Goal: Task Accomplishment & Management: Manage account settings

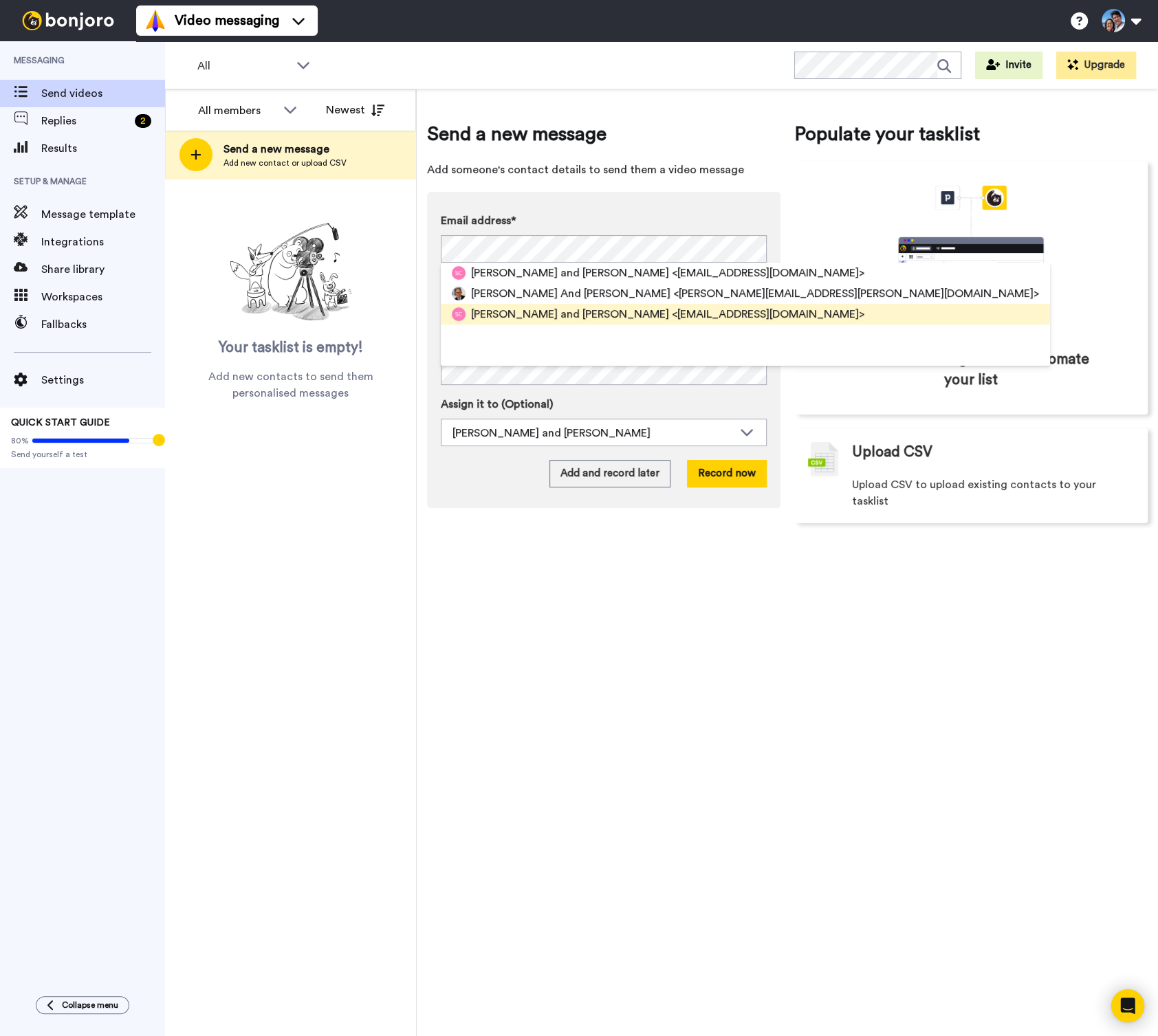
click at [495, 314] on span "[PERSON_NAME] and [PERSON_NAME]" at bounding box center [570, 314] width 198 height 16
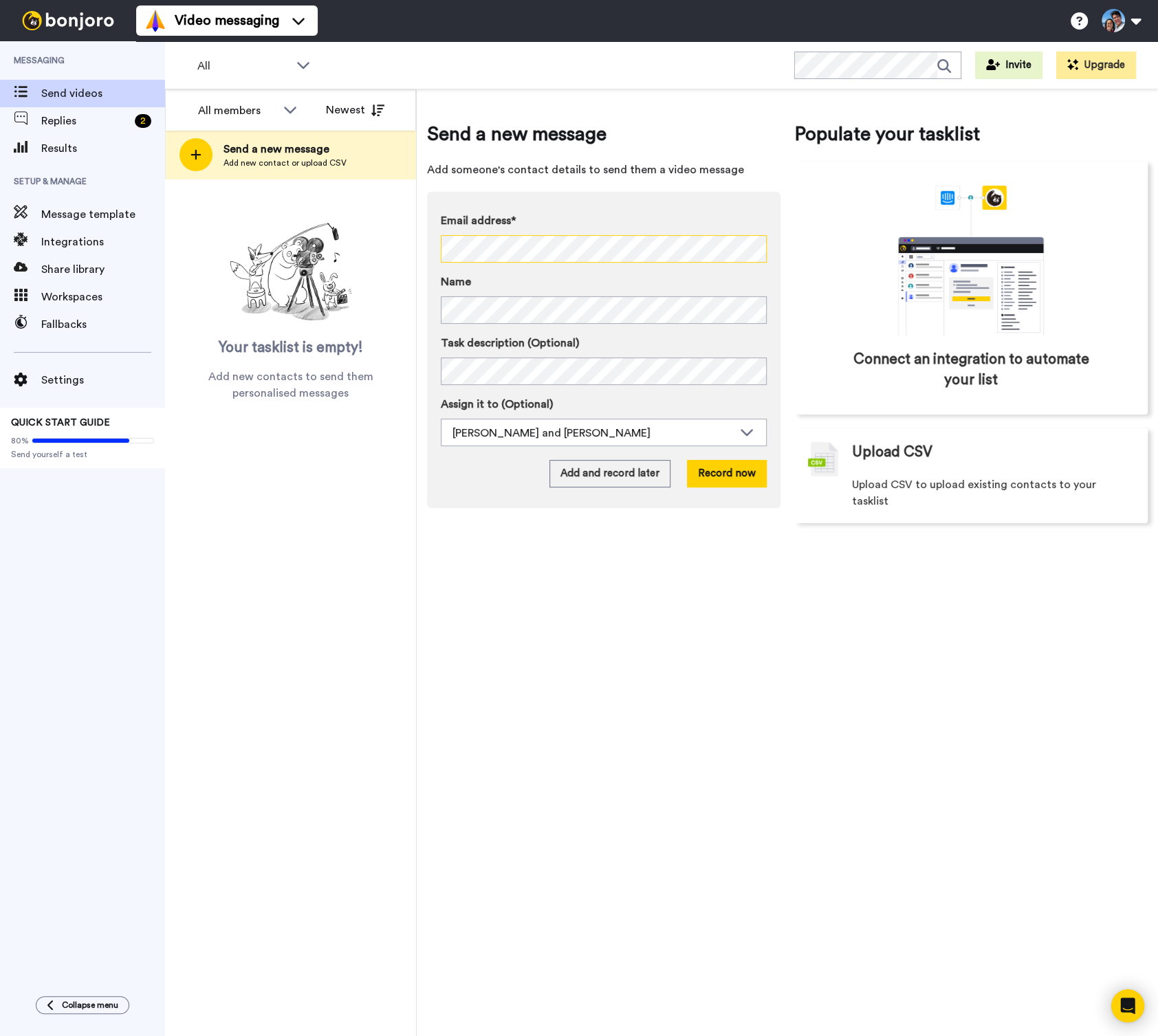
click at [394, 235] on div "All members Newest Send a new message Add new contact or upload CSV Your taskli…" at bounding box center [661, 563] width 993 height 948
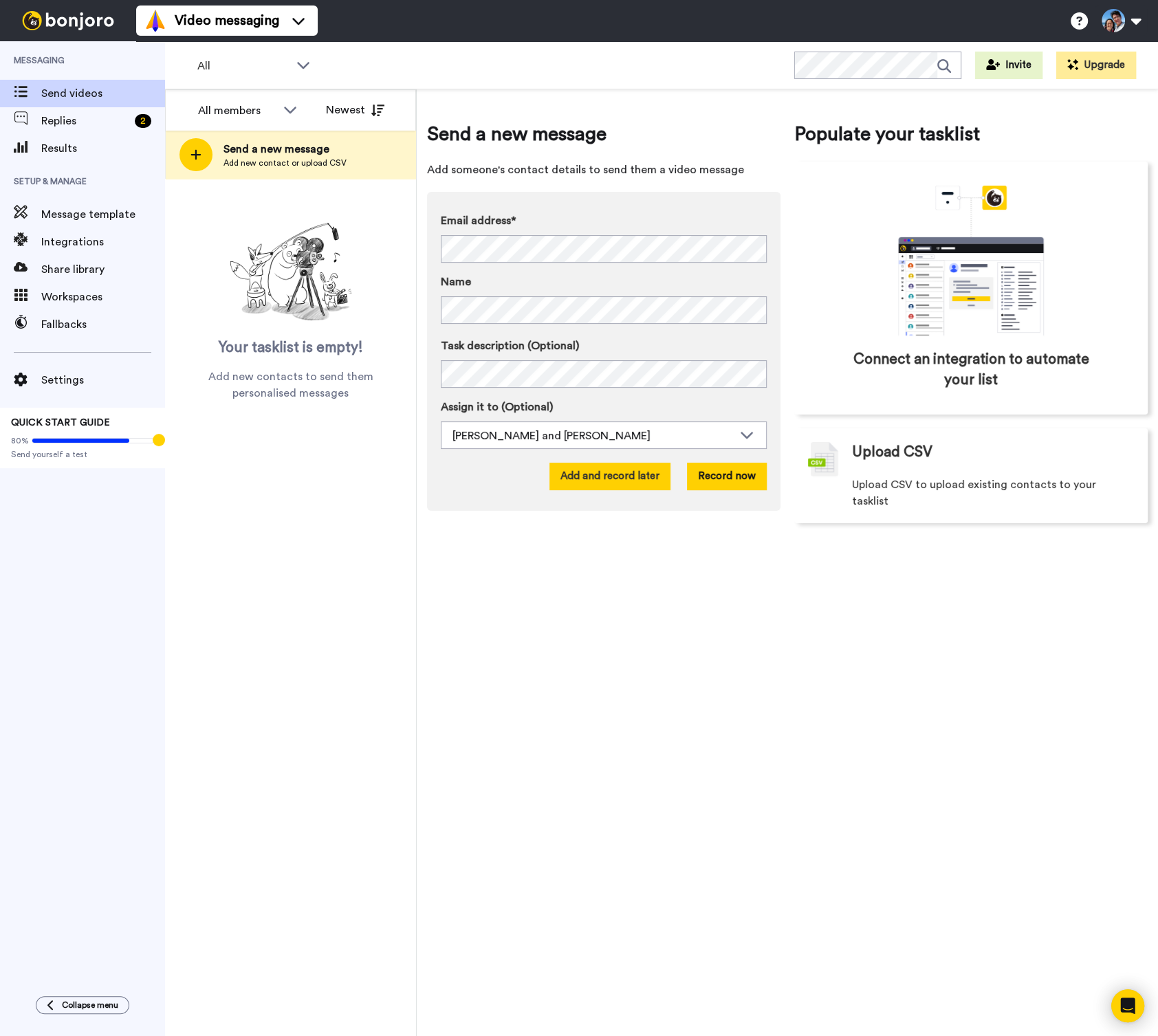
click at [648, 482] on button "Add and record later" at bounding box center [610, 476] width 121 height 27
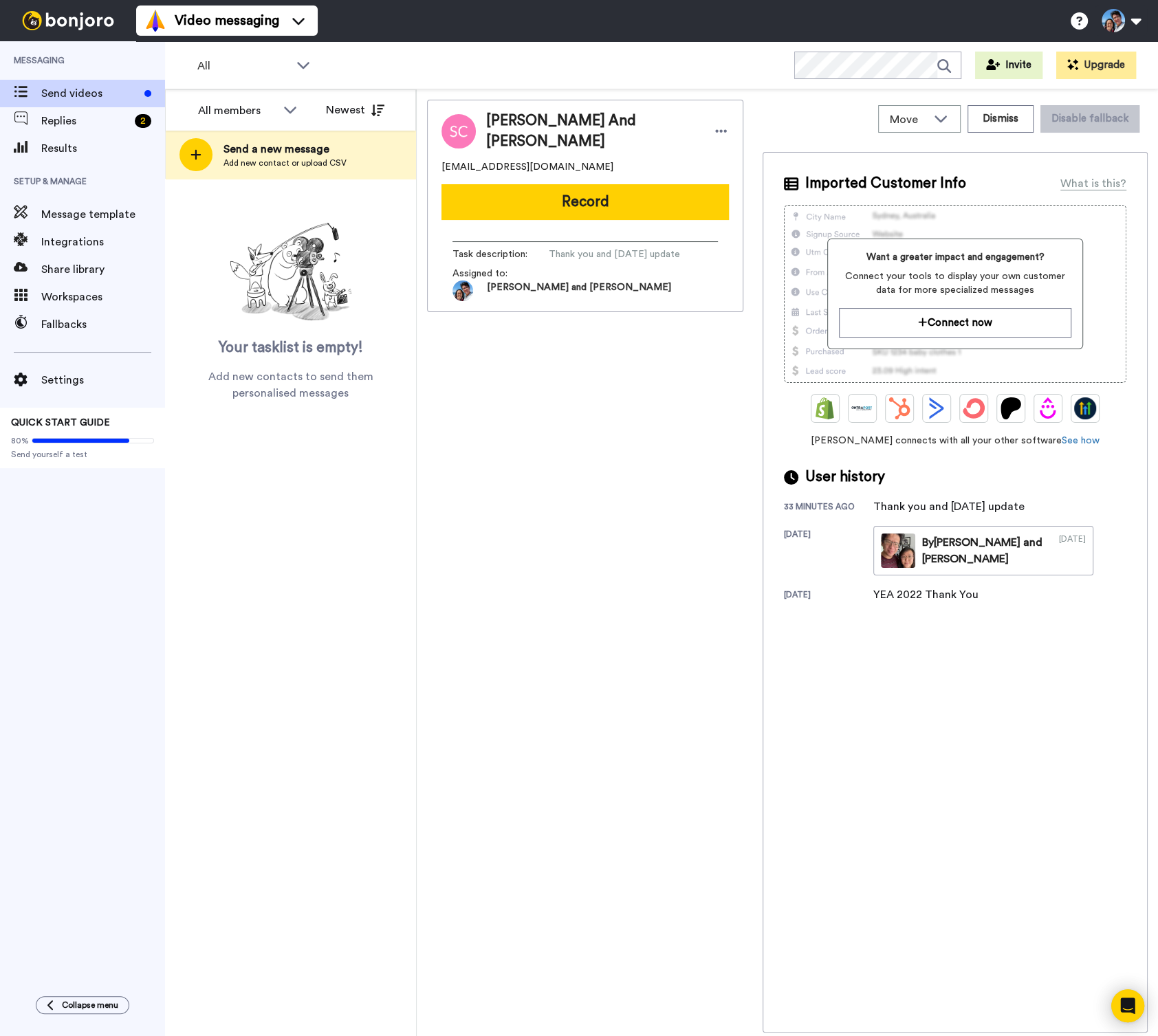
click at [480, 508] on div "Stephen And Mona Chow monazhang2001@hotmail.com Record Task description : Thank…" at bounding box center [585, 566] width 317 height 933
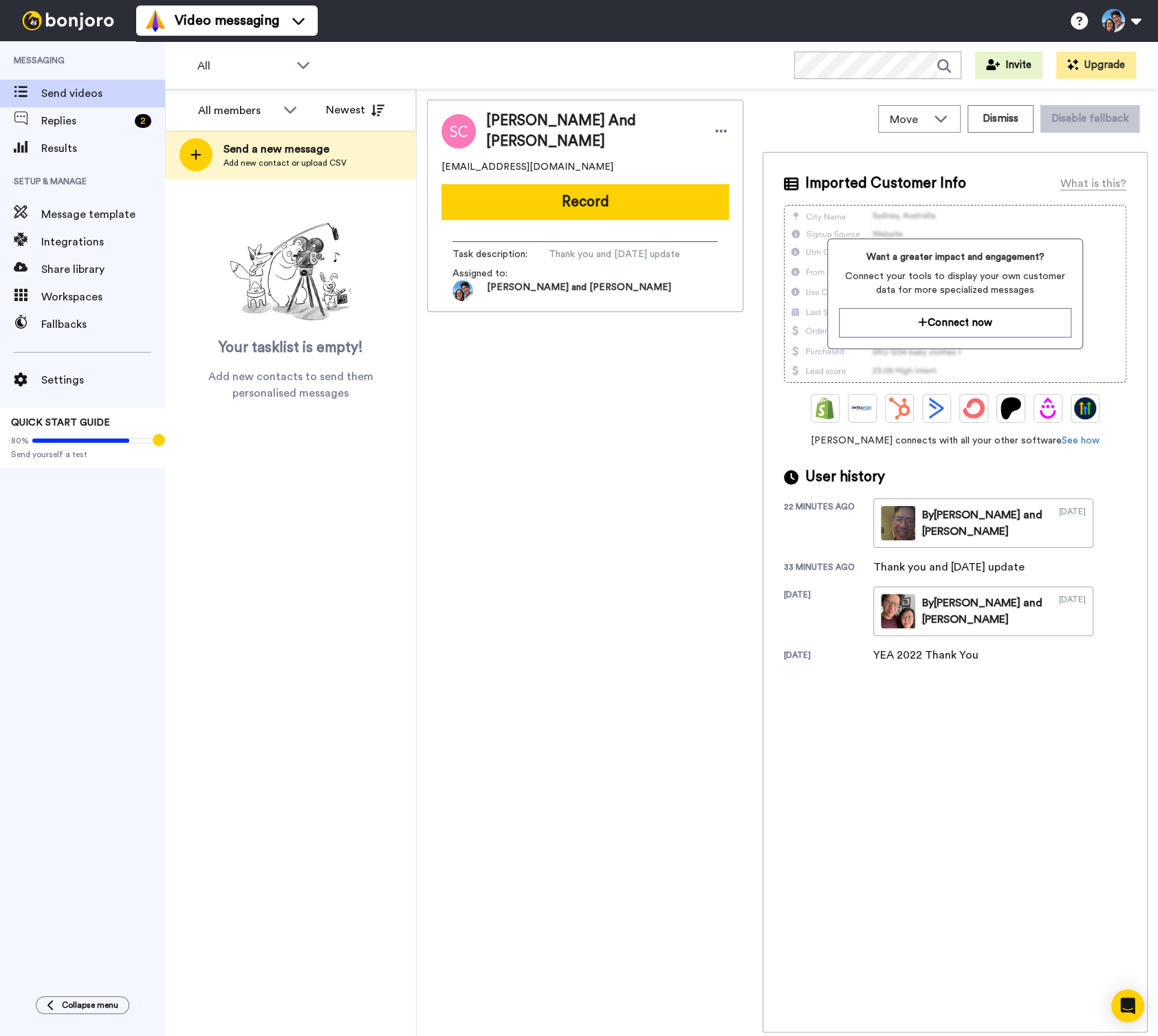
click at [597, 530] on div "[PERSON_NAME] And [PERSON_NAME] [EMAIL_ADDRESS][DOMAIN_NAME] Record Task descri…" at bounding box center [585, 566] width 317 height 933
click at [97, 112] on div "Replies 2" at bounding box center [82, 120] width 165 height 27
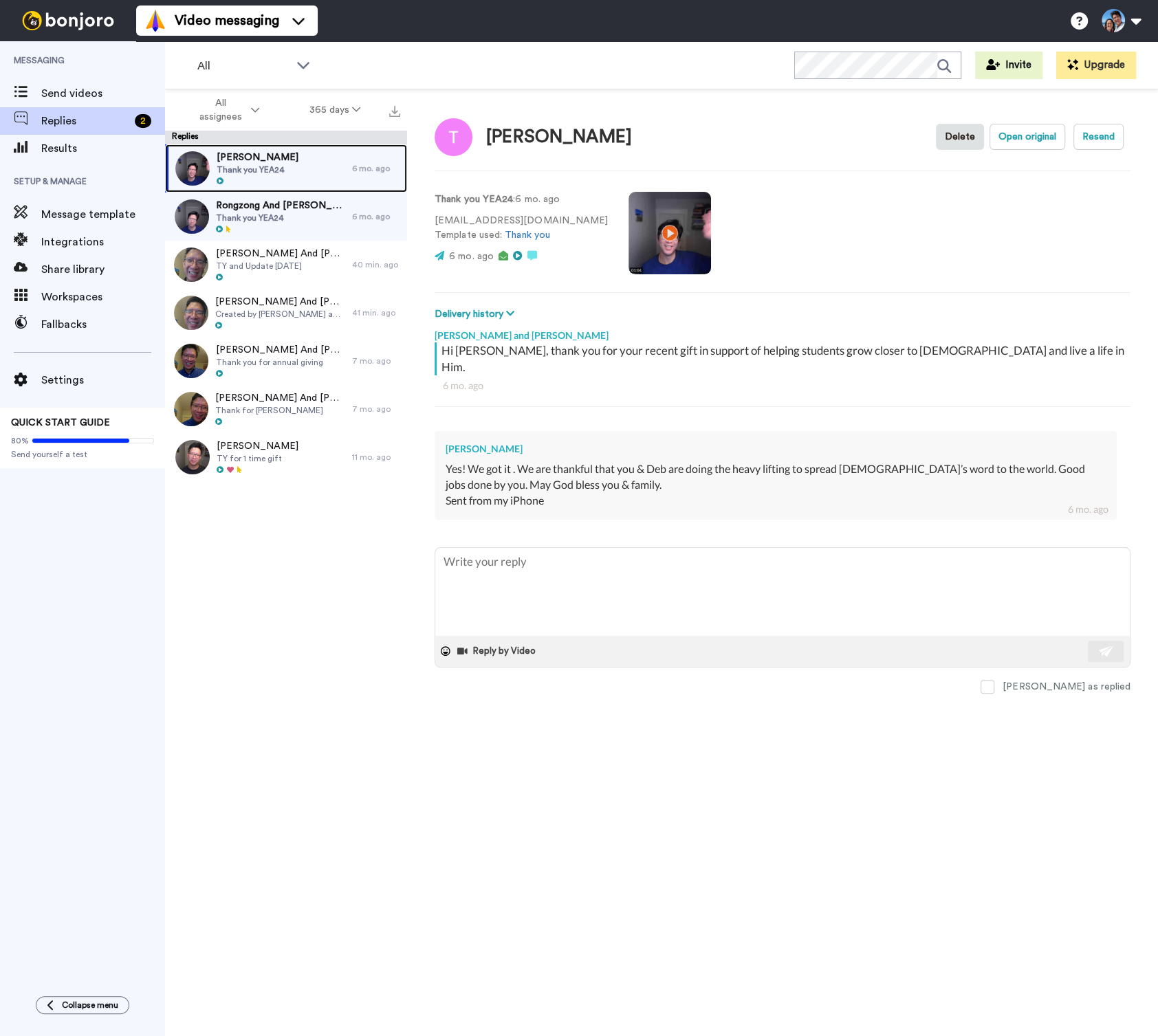
click at [255, 161] on span "Tony Mah" at bounding box center [257, 158] width 81 height 14
type textarea "x"
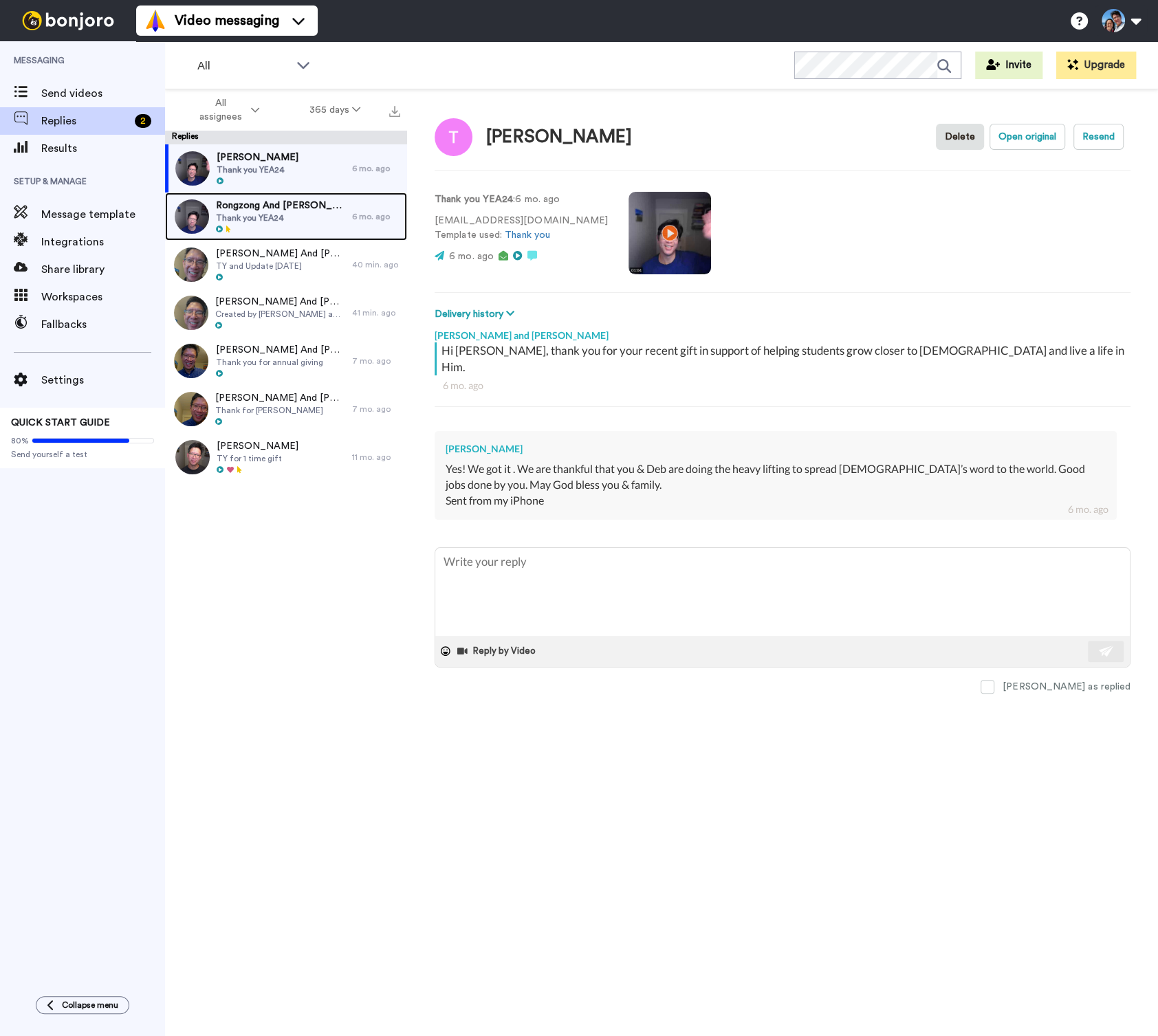
click at [272, 225] on div at bounding box center [280, 230] width 130 height 9
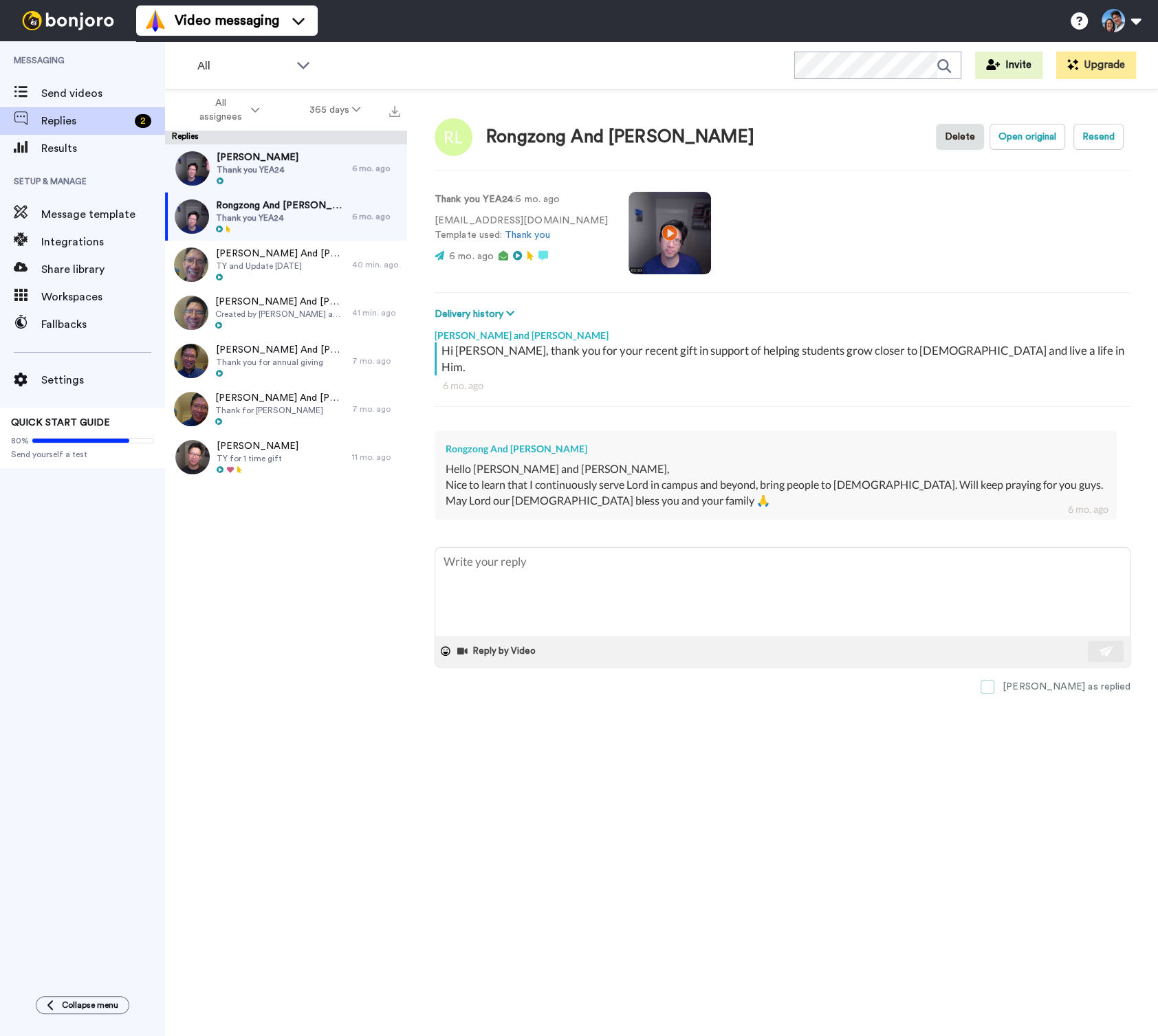
click at [994, 680] on span at bounding box center [988, 687] width 14 height 14
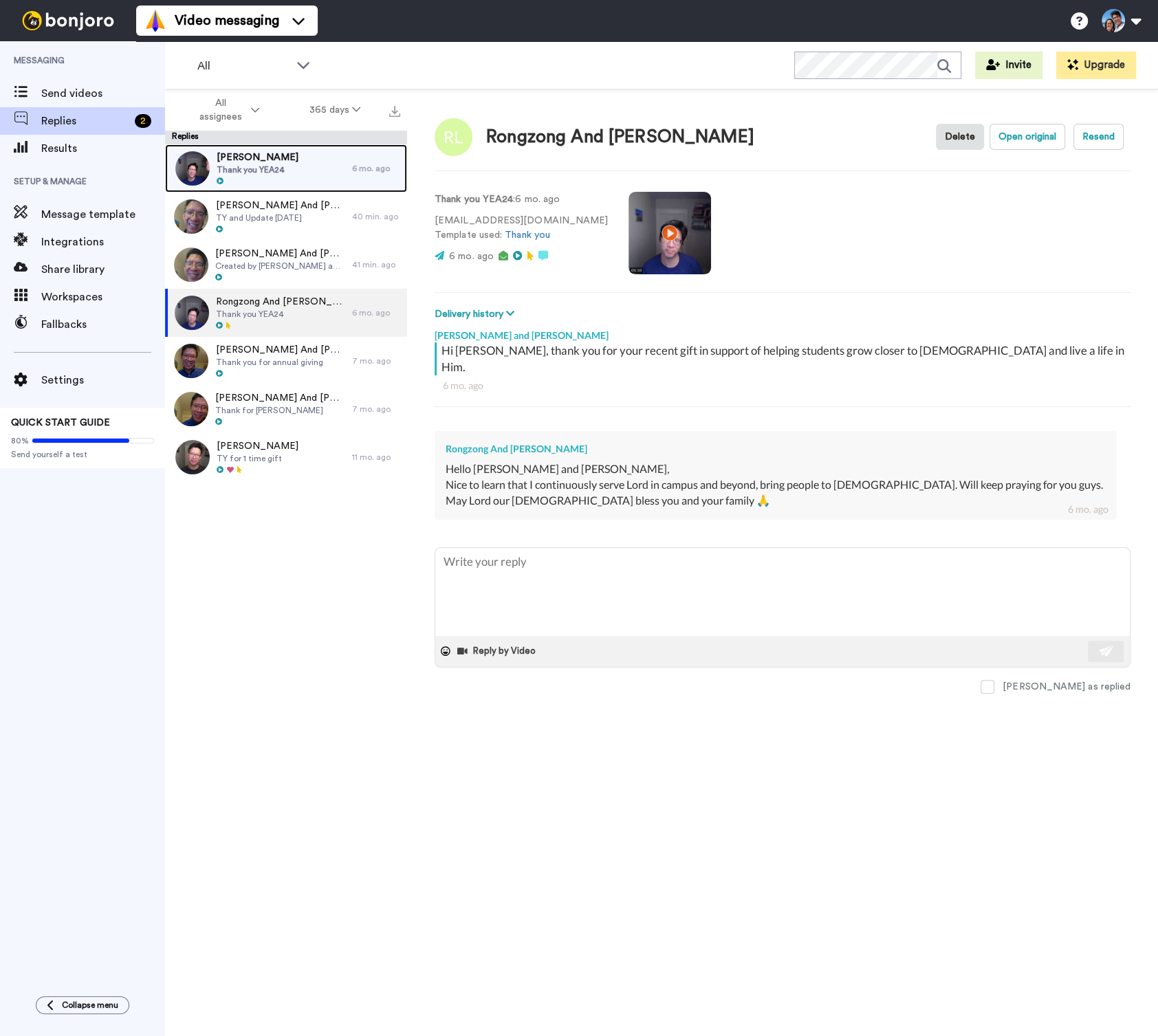
click at [276, 190] on div "Tony Mah Thank you YEA24" at bounding box center [258, 168] width 187 height 48
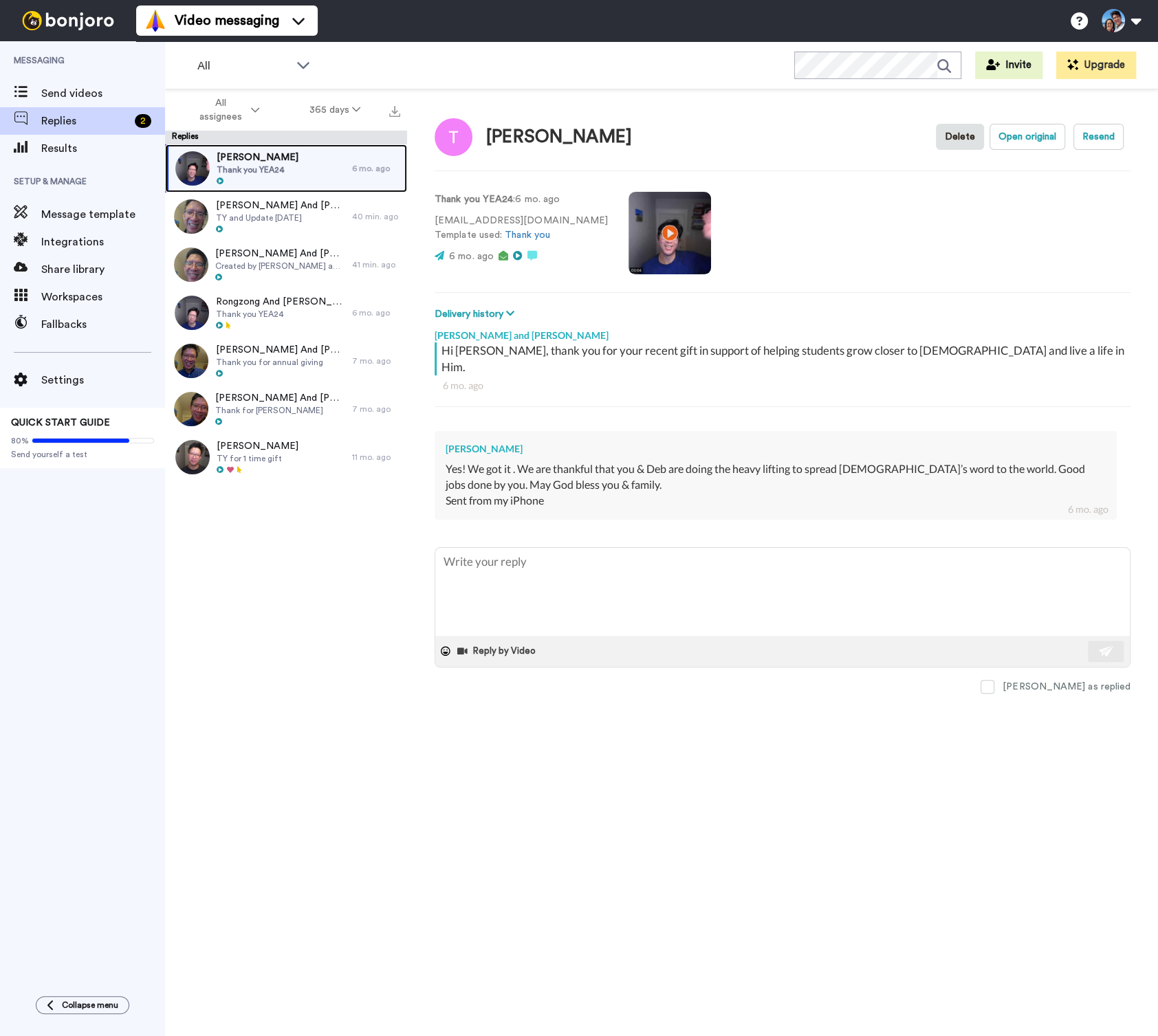
click at [295, 178] on div "Tony Mah Thank you YEA24" at bounding box center [258, 168] width 187 height 48
click at [341, 160] on div "Tony Mah Thank you YEA24" at bounding box center [258, 168] width 187 height 48
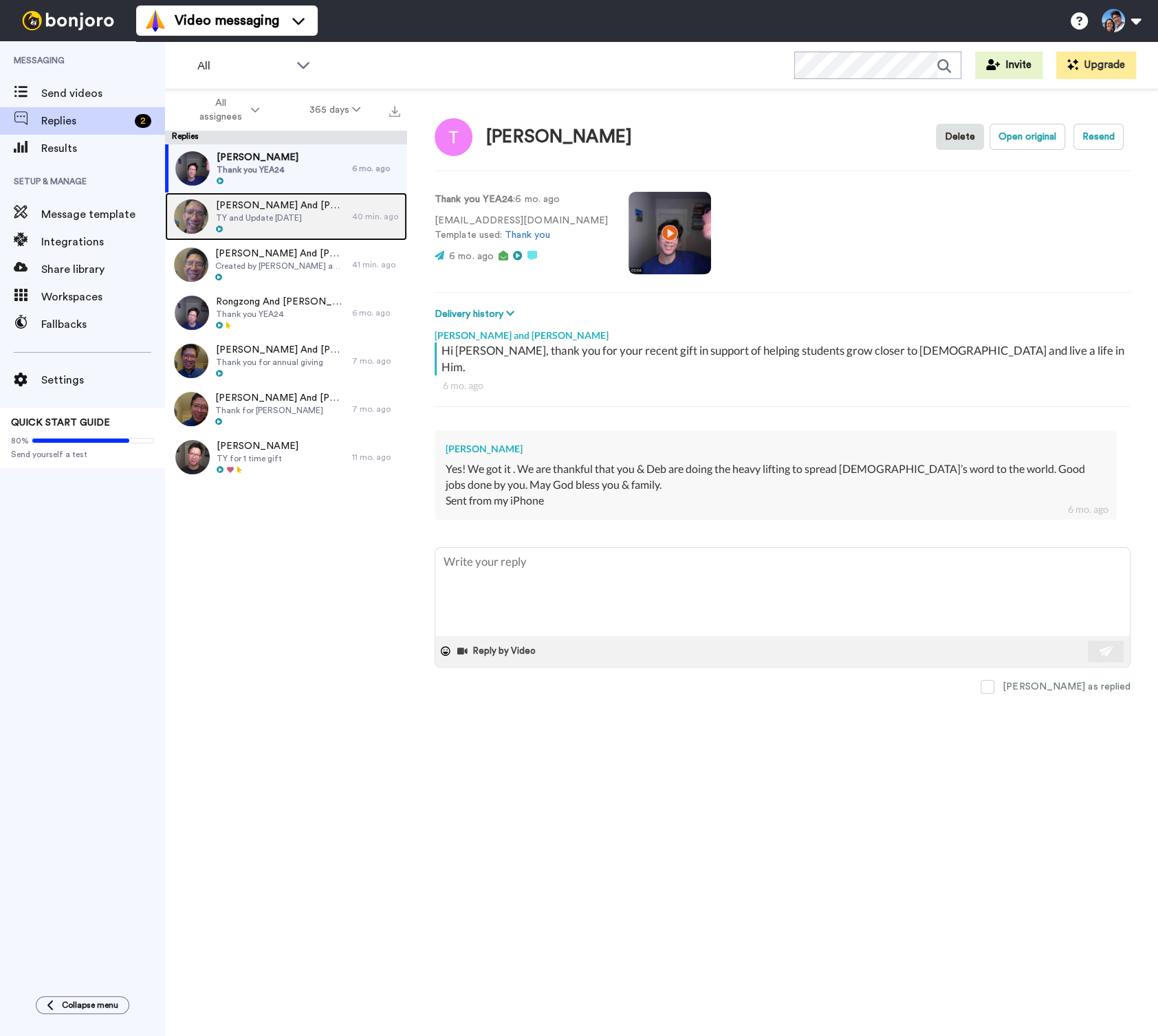
click at [325, 214] on span "TY and Update [DATE]" at bounding box center [279, 218] width 130 height 11
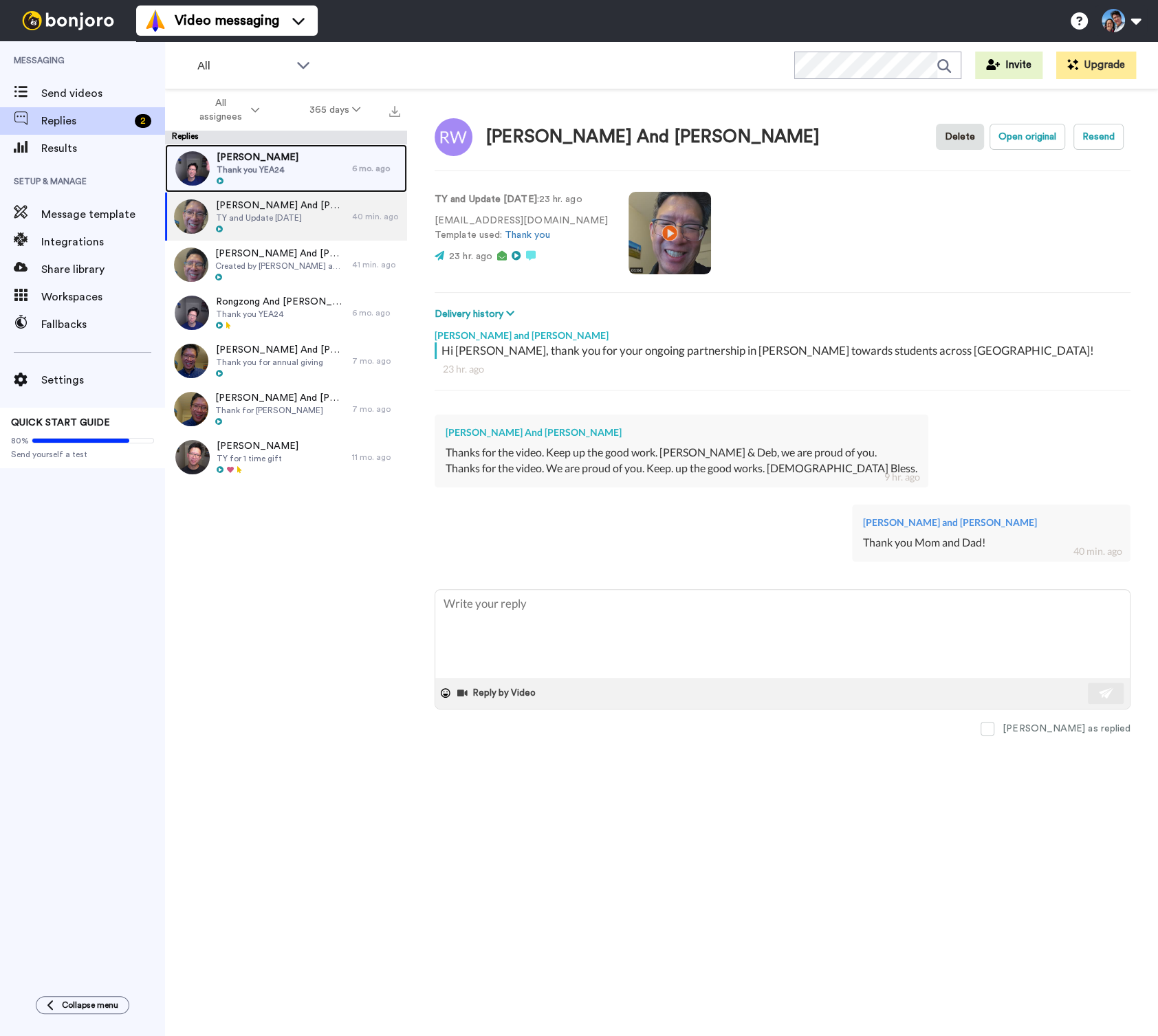
click at [323, 172] on div "Tony Mah Thank you YEA24" at bounding box center [258, 168] width 187 height 48
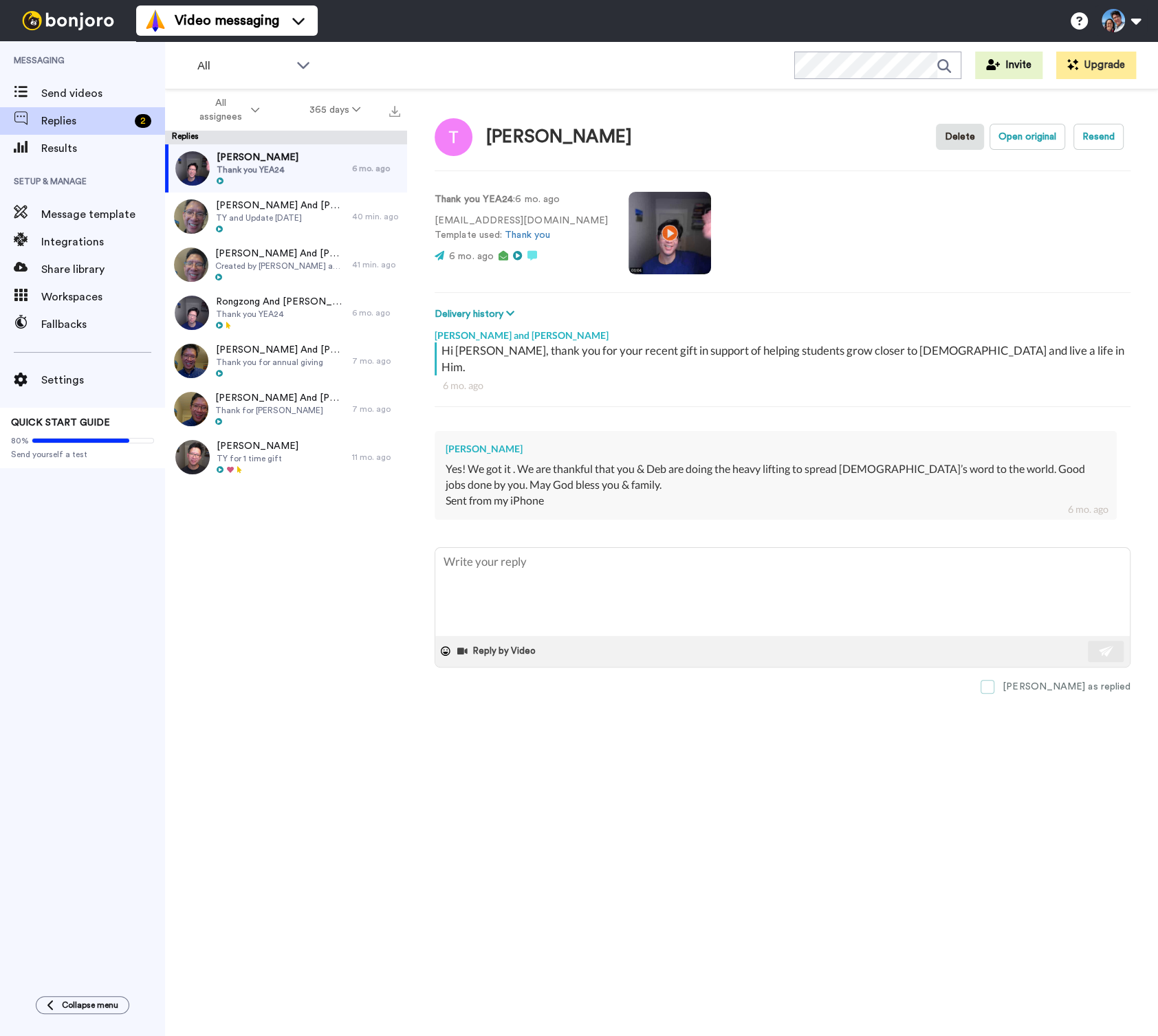
click at [994, 680] on span at bounding box center [988, 687] width 14 height 14
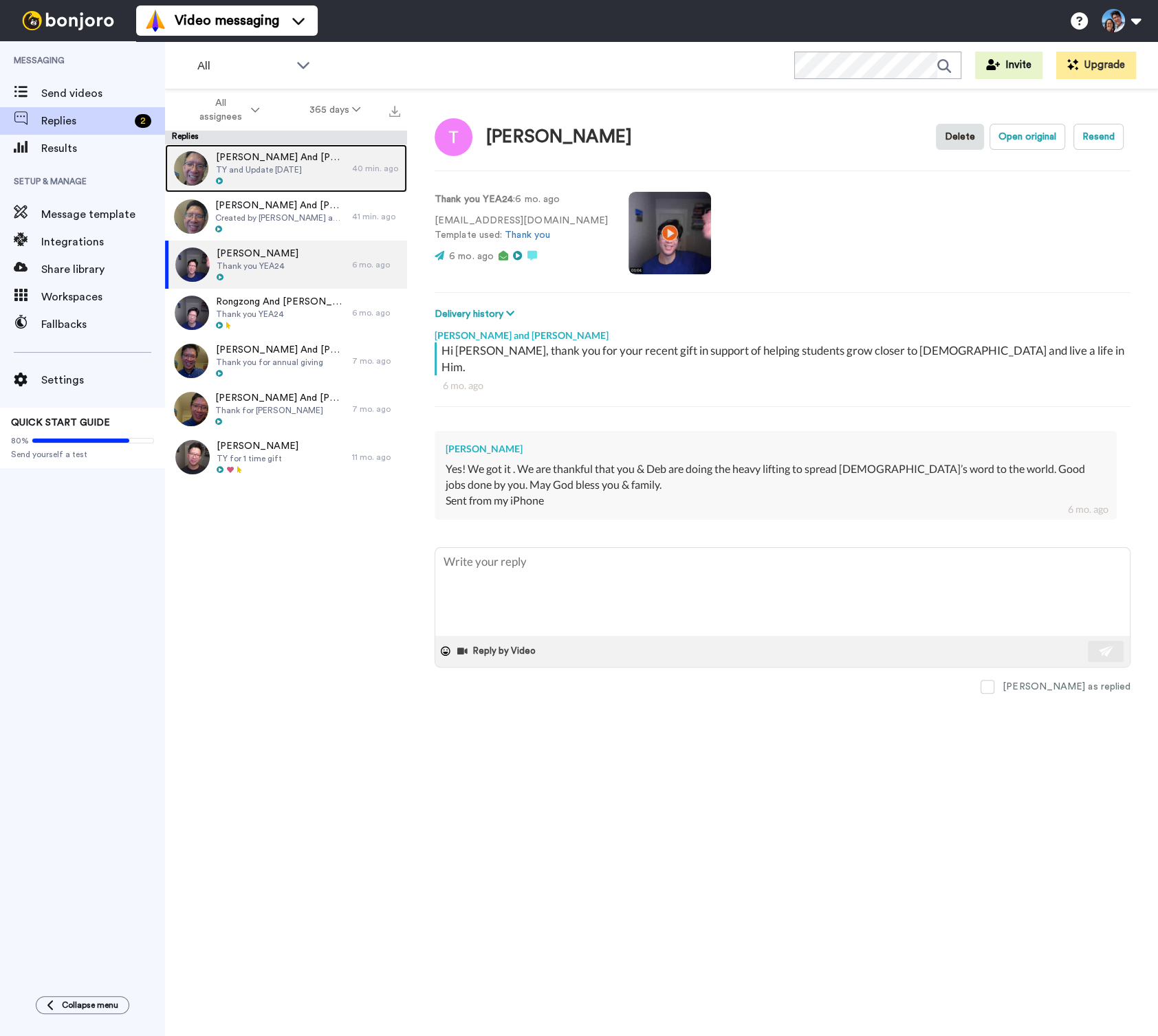
click at [337, 186] on div "Raymond And Flora Wong TY and Update Sept 2025" at bounding box center [258, 168] width 187 height 48
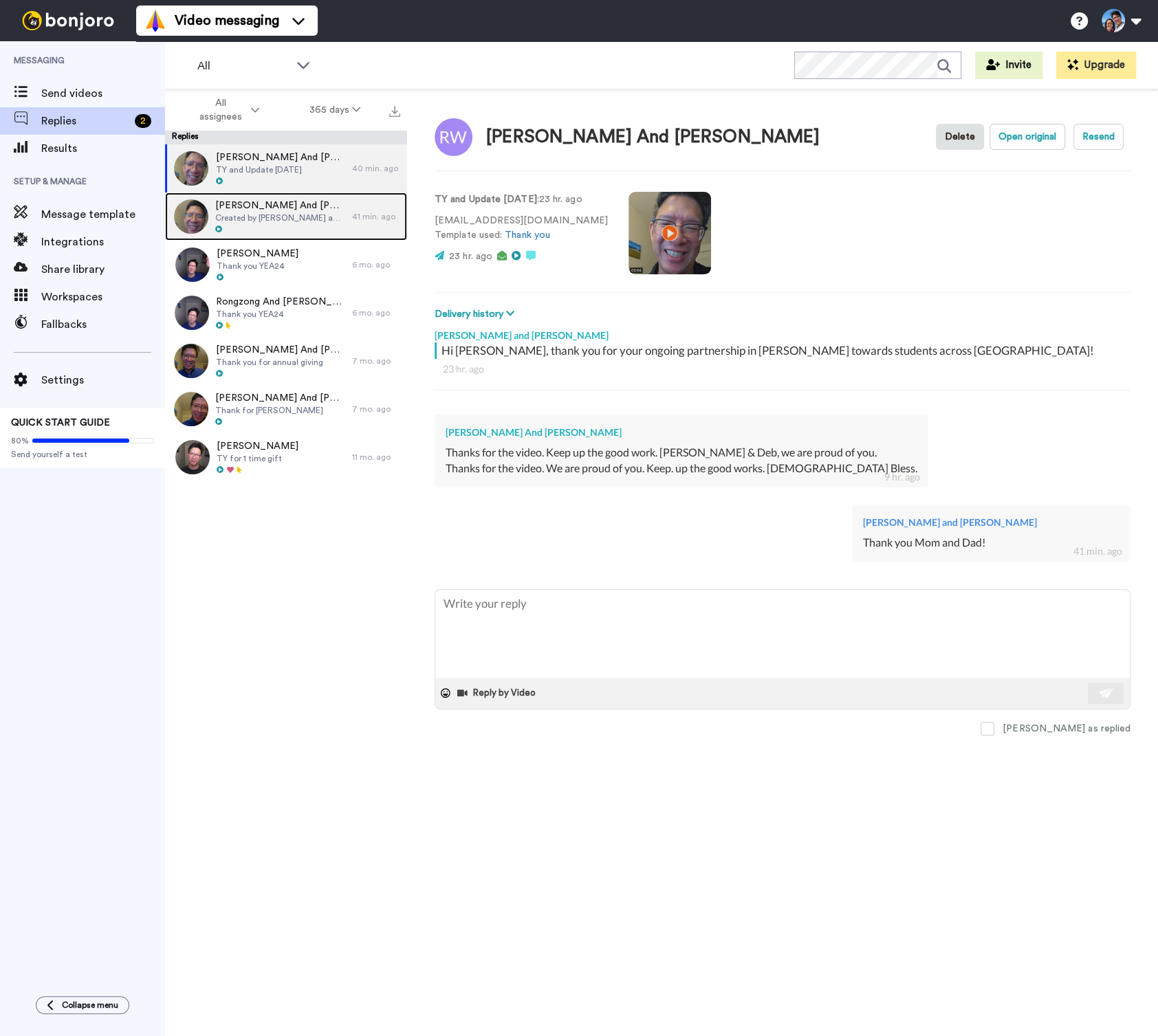
click at [337, 217] on span "Created by [PERSON_NAME] and [PERSON_NAME]" at bounding box center [279, 218] width 130 height 11
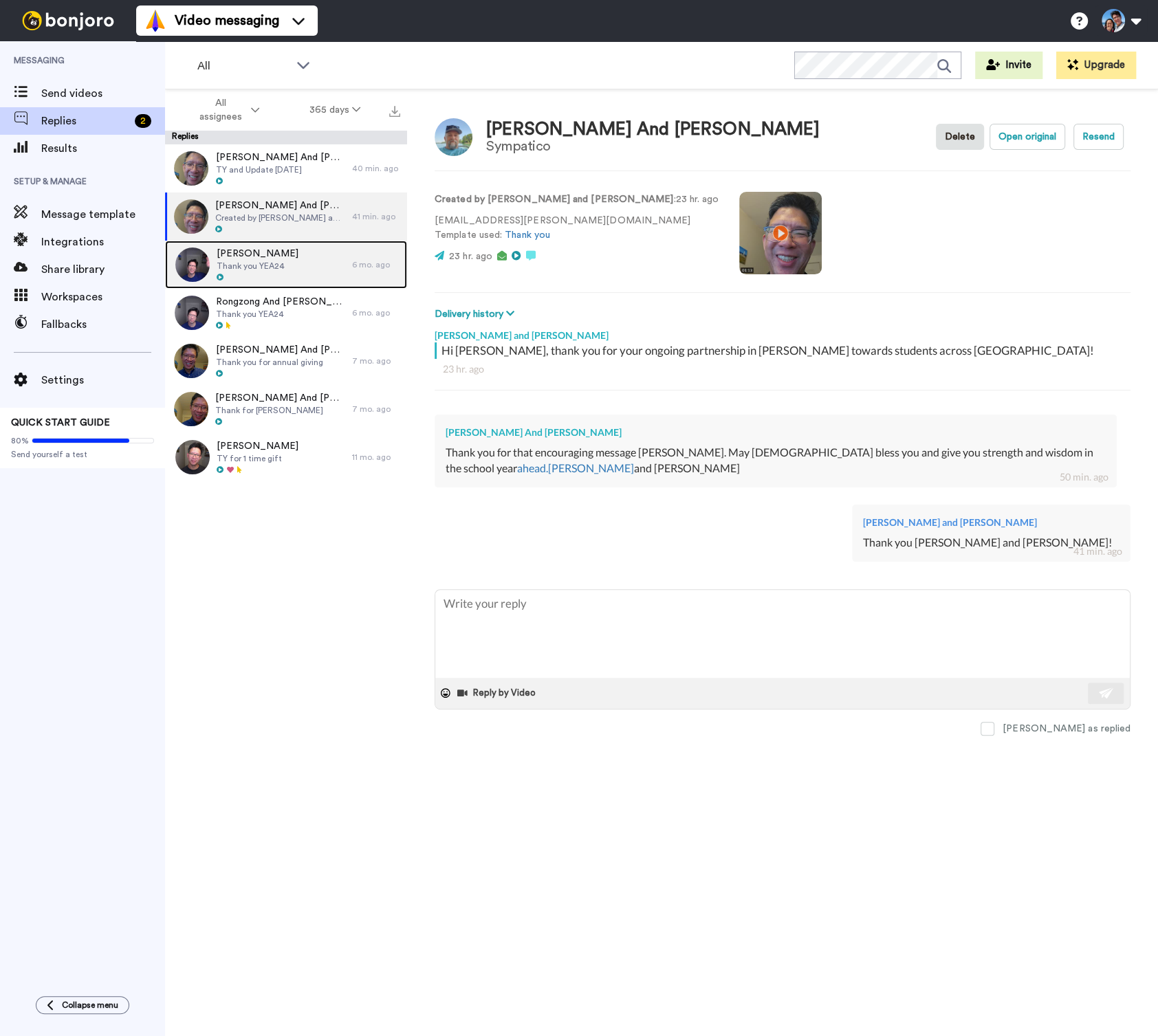
click at [328, 265] on div "Tony Mah Thank you YEA24" at bounding box center [258, 265] width 187 height 48
type textarea "x"
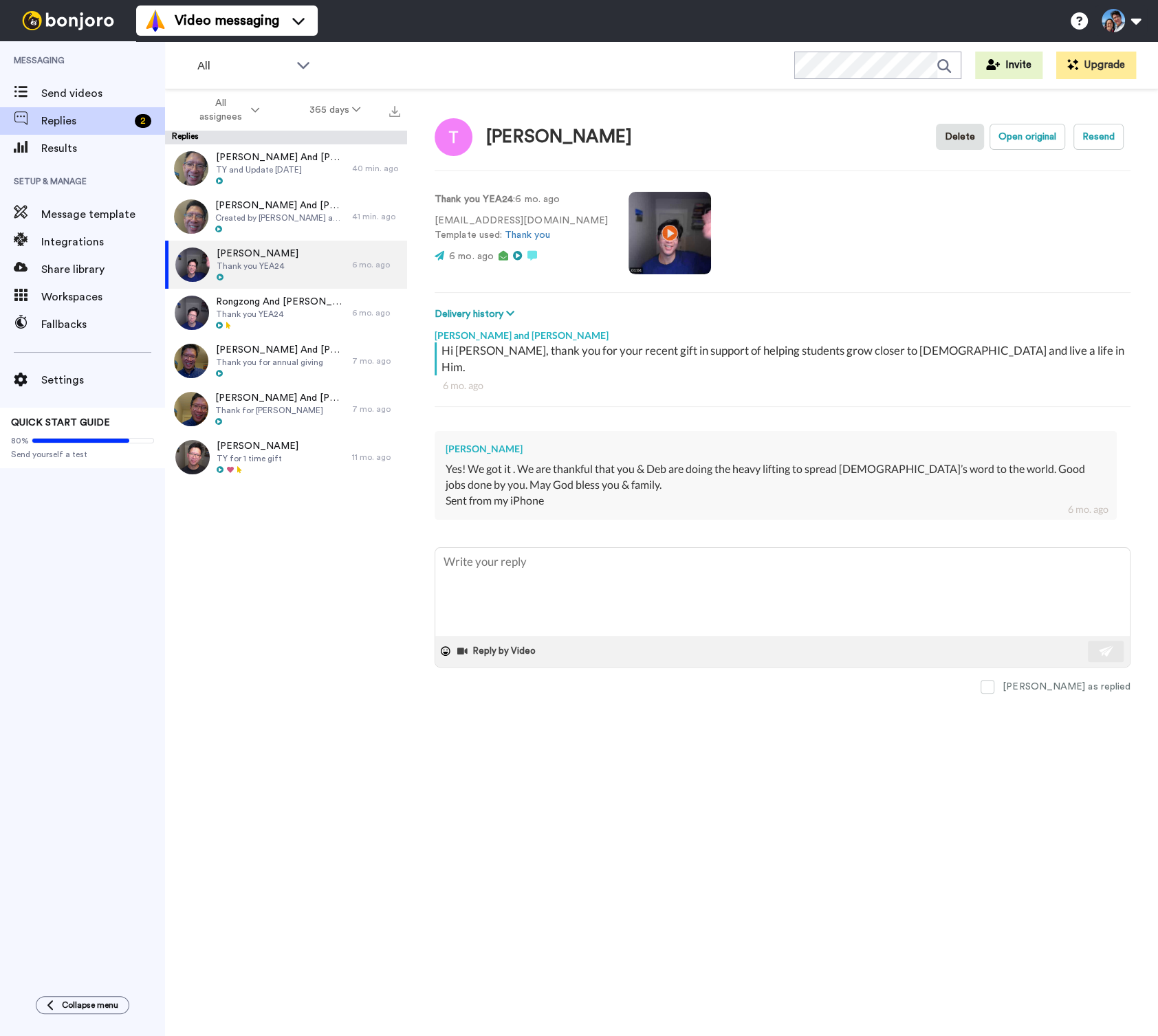
click at [246, 586] on div "Raymond And Flora Wong TY and Update Sept 2025 40 min. ago Brian And Elaine All…" at bounding box center [286, 594] width 242 height 901
click at [73, 157] on div "Results" at bounding box center [82, 148] width 165 height 27
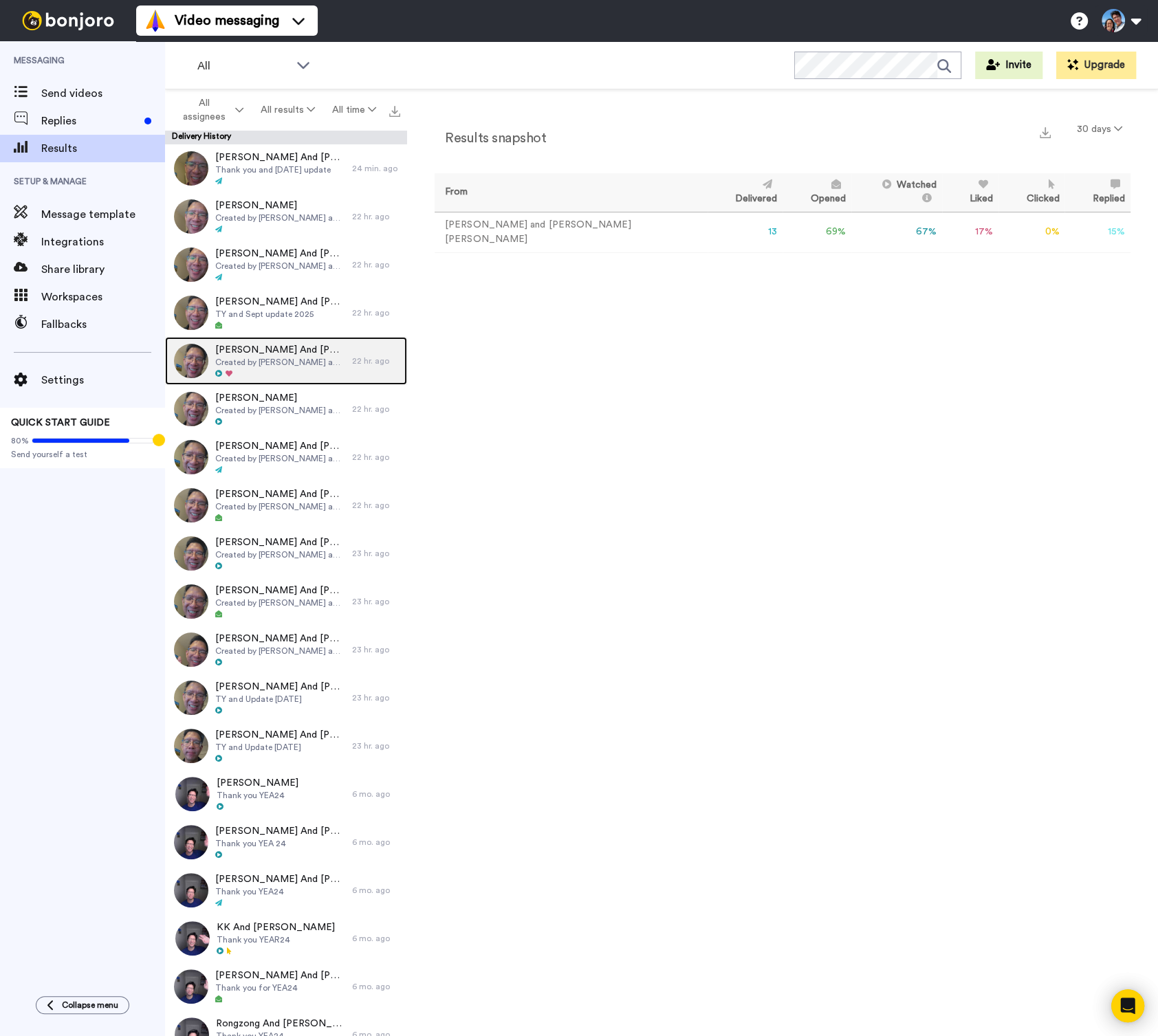
click at [263, 338] on div "[PERSON_NAME] And [PERSON_NAME] Created by [PERSON_NAME] and [PERSON_NAME]" at bounding box center [258, 361] width 187 height 48
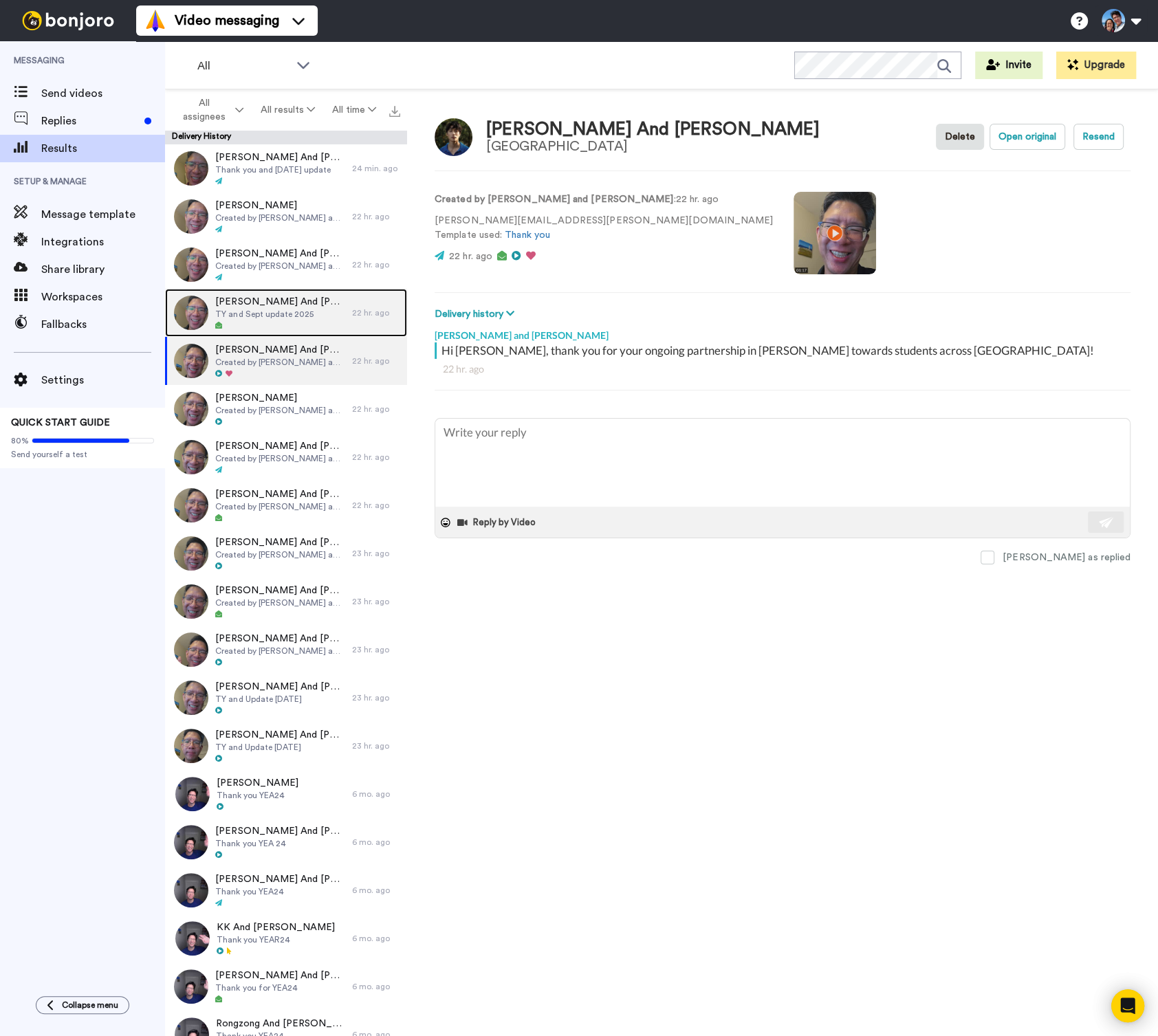
click at [267, 327] on div at bounding box center [279, 326] width 130 height 9
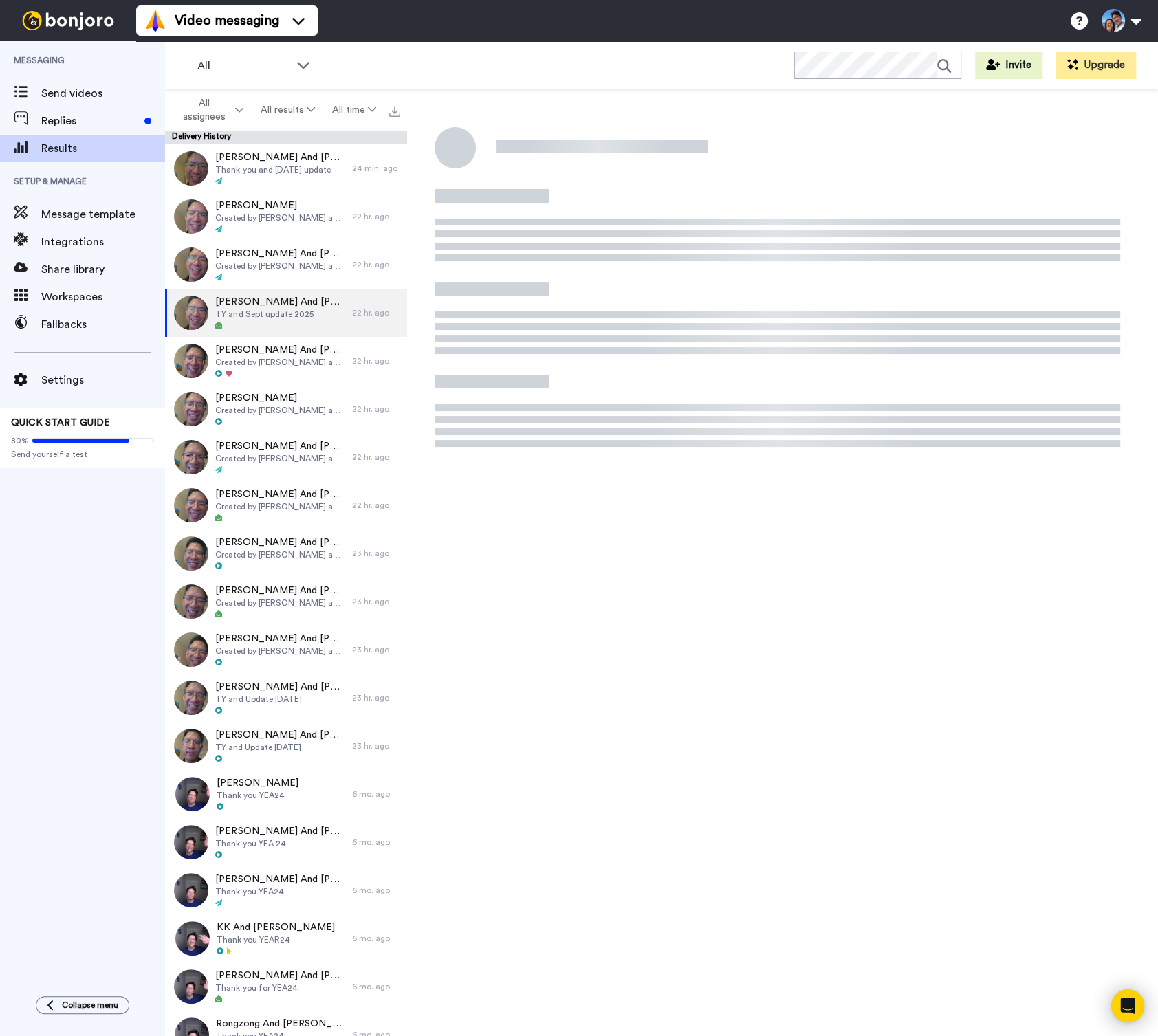
type textarea "x"
